Goal: Communication & Community: Ask a question

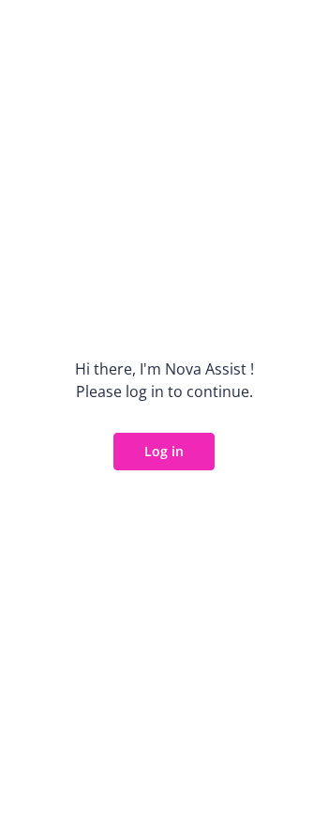
click at [180, 452] on button "Log in" at bounding box center [164, 452] width 101 height 38
click at [187, 448] on button "Log in" at bounding box center [164, 452] width 101 height 38
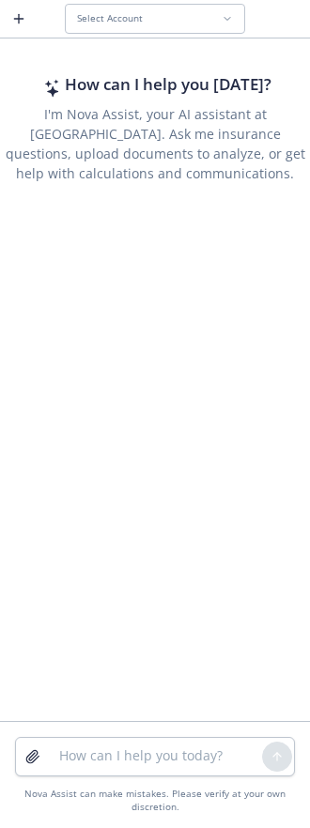
click at [142, 8] on button "Select Account" at bounding box center [155, 19] width 180 height 30
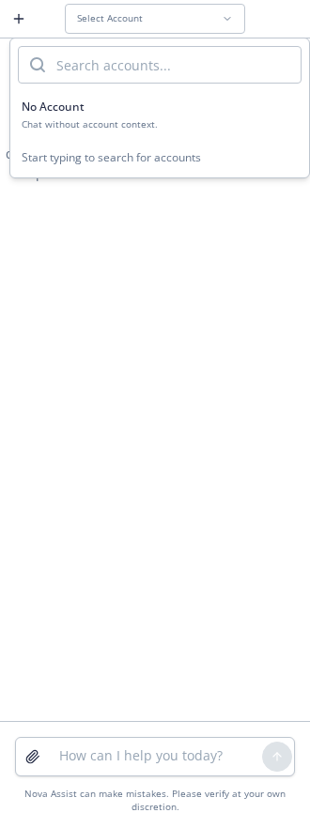
click at [120, 231] on div "How can I help you [DATE]? I'm Nova Assist, your AI assistant at Newfront. Ask …" at bounding box center [155, 381] width 310 height 678
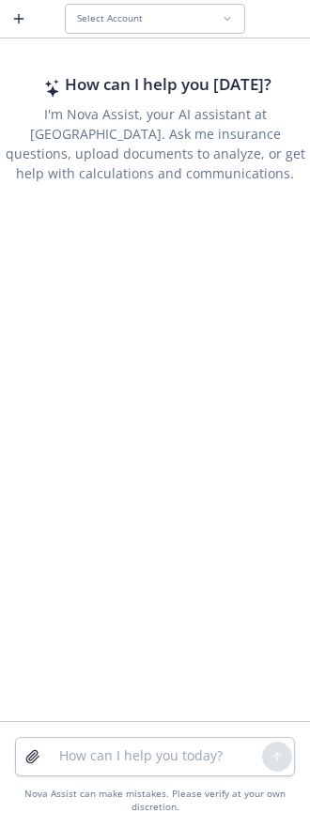
click at [146, 16] on div "Select Account" at bounding box center [149, 18] width 145 height 12
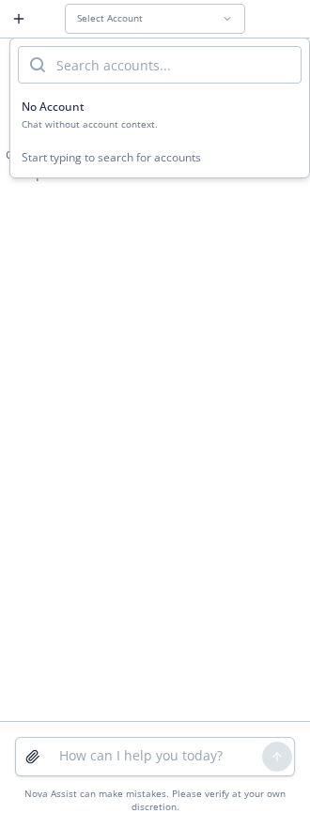
click at [130, 116] on div "No Account Chat without account context." at bounding box center [160, 115] width 276 height 32
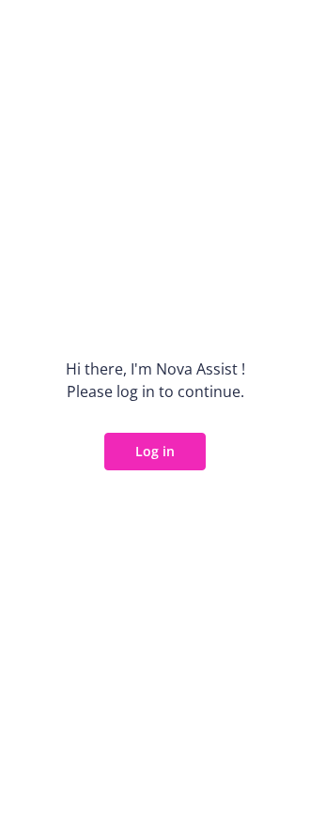
click at [185, 457] on button "Log in" at bounding box center [154, 452] width 101 height 38
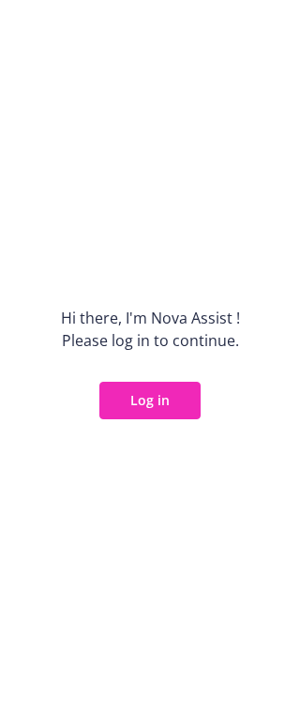
click at [197, 405] on button "Log in" at bounding box center [149, 401] width 101 height 38
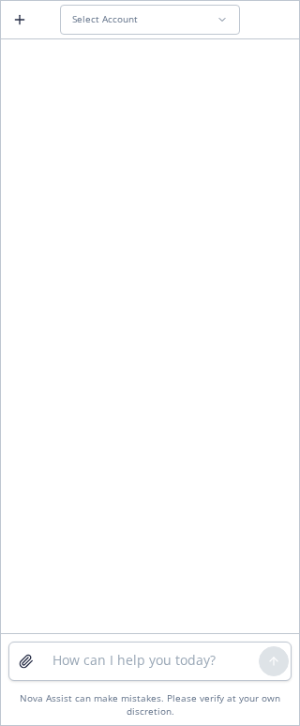
click at [121, 25] on span "Select Account" at bounding box center [105, 19] width 66 height 12
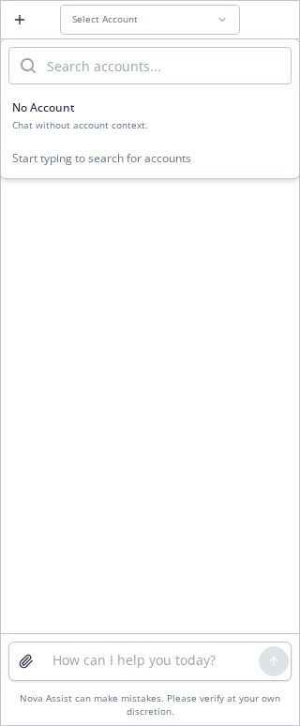
drag, startPoint x: 136, startPoint y: 343, endPoint x: 145, endPoint y: 289, distance: 55.1
click at [136, 342] on div at bounding box center [150, 338] width 298 height 590
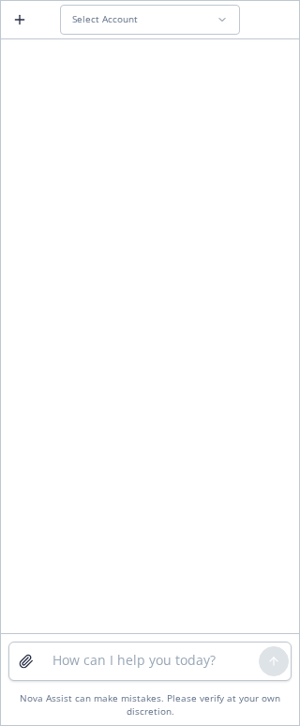
drag, startPoint x: 298, startPoint y: 43, endPoint x: 49, endPoint y: 354, distance: 398.5
click at [49, 354] on div at bounding box center [150, 338] width 298 height 590
click at [218, 28] on button "Select Account" at bounding box center [150, 20] width 180 height 30
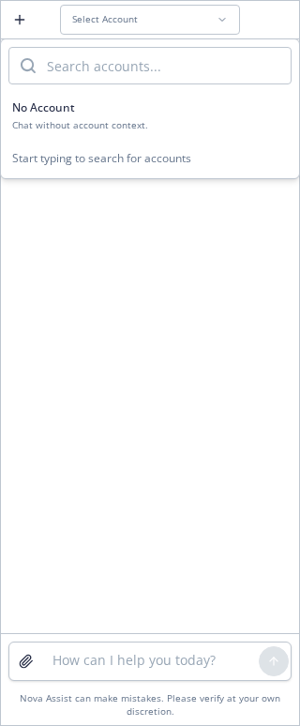
click at [117, 163] on div "Start typing to search for accounts" at bounding box center [150, 158] width 298 height 38
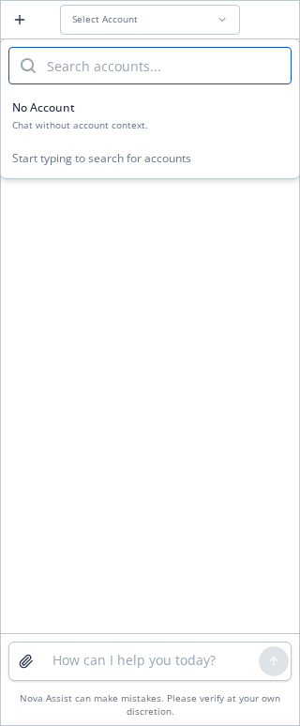
click at [114, 63] on input "search" at bounding box center [163, 66] width 255 height 36
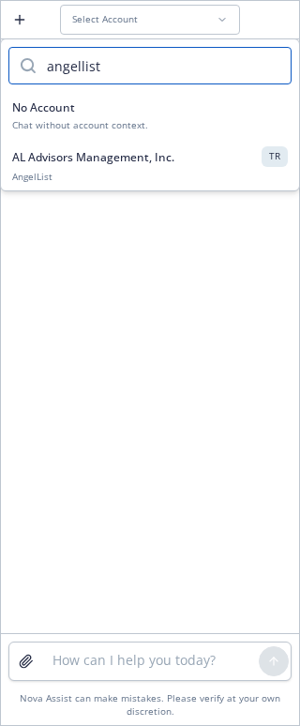
type input "angellist"
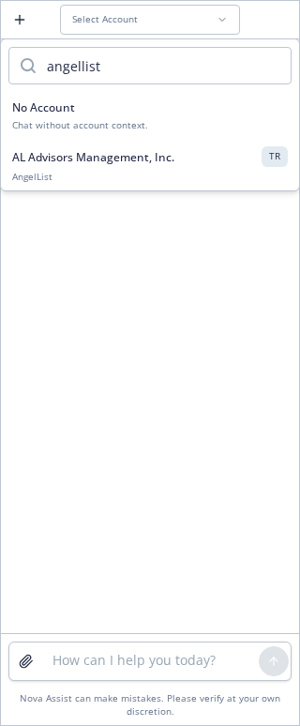
drag, startPoint x: 235, startPoint y: 162, endPoint x: 110, endPoint y: 310, distance: 193.1
click at [231, 162] on div "AL Advisors Management, Inc. TR" at bounding box center [150, 156] width 276 height 20
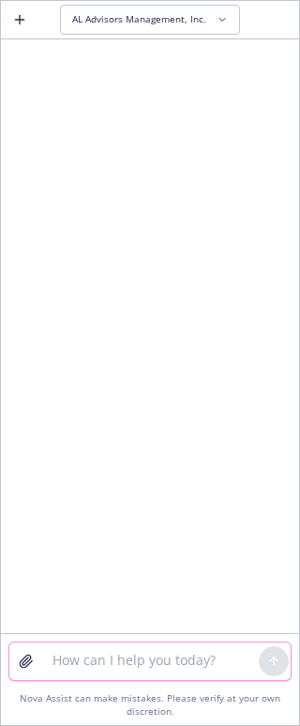
click at [128, 667] on textarea at bounding box center [150, 662] width 218 height 38
type textarea "when is the oe dat"
click at [9, 22] on button "button" at bounding box center [20, 20] width 30 height 30
